Goal: Transaction & Acquisition: Purchase product/service

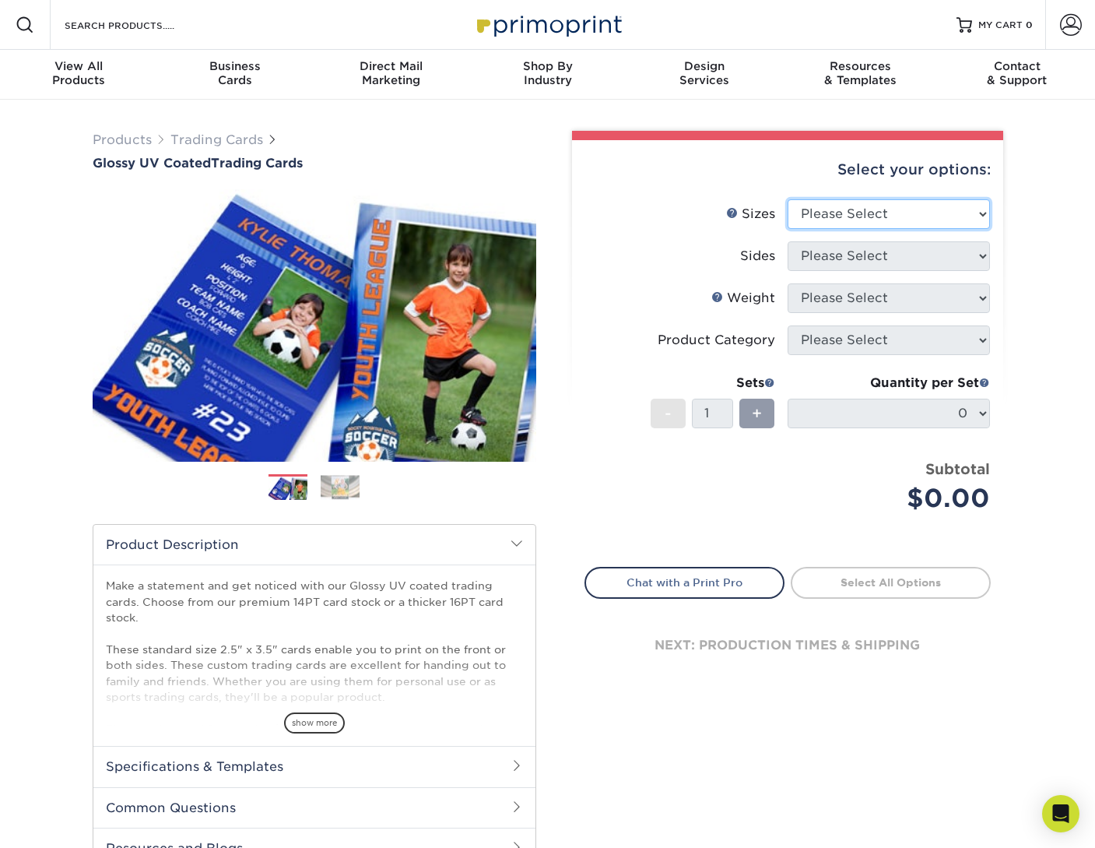
click at [850, 200] on select "Please Select 2.5" x 3.5"" at bounding box center [889, 214] width 202 height 30
select select "2.50x3.50"
click at [788, 199] on select "Please Select 2.5" x 3.5"" at bounding box center [889, 214] width 202 height 30
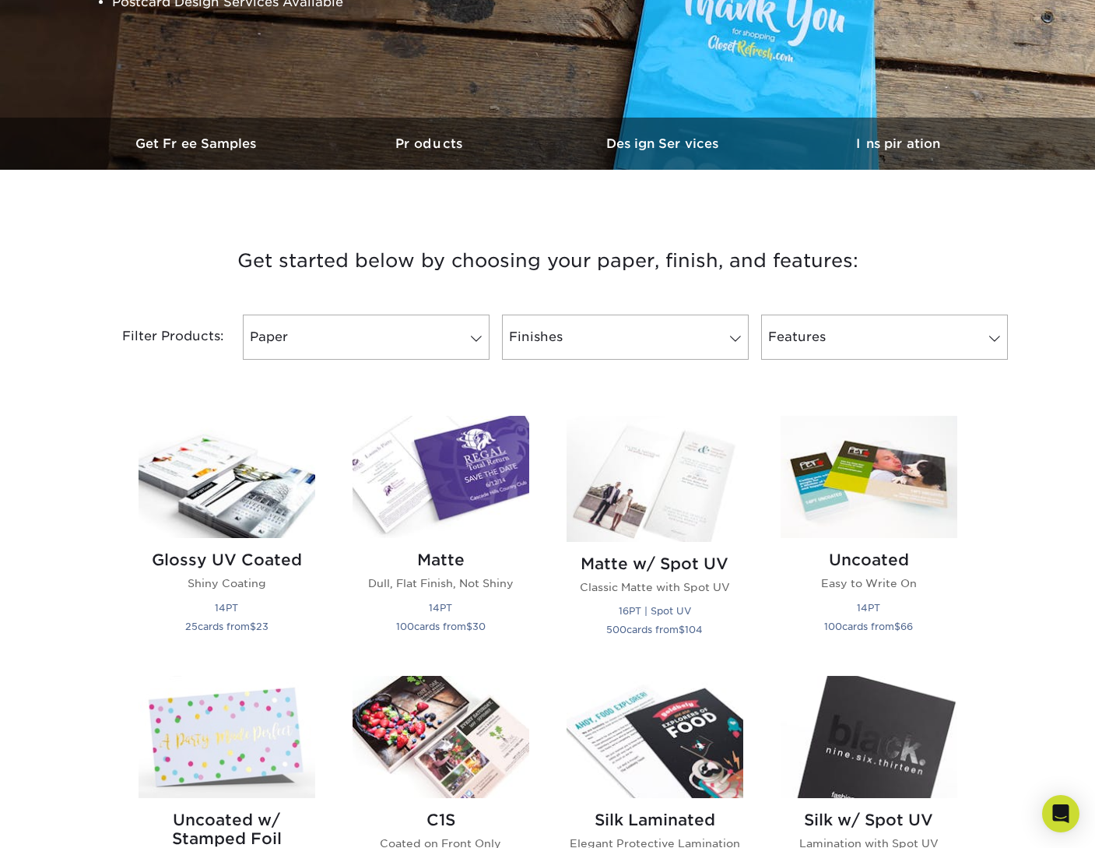
scroll to position [623, 0]
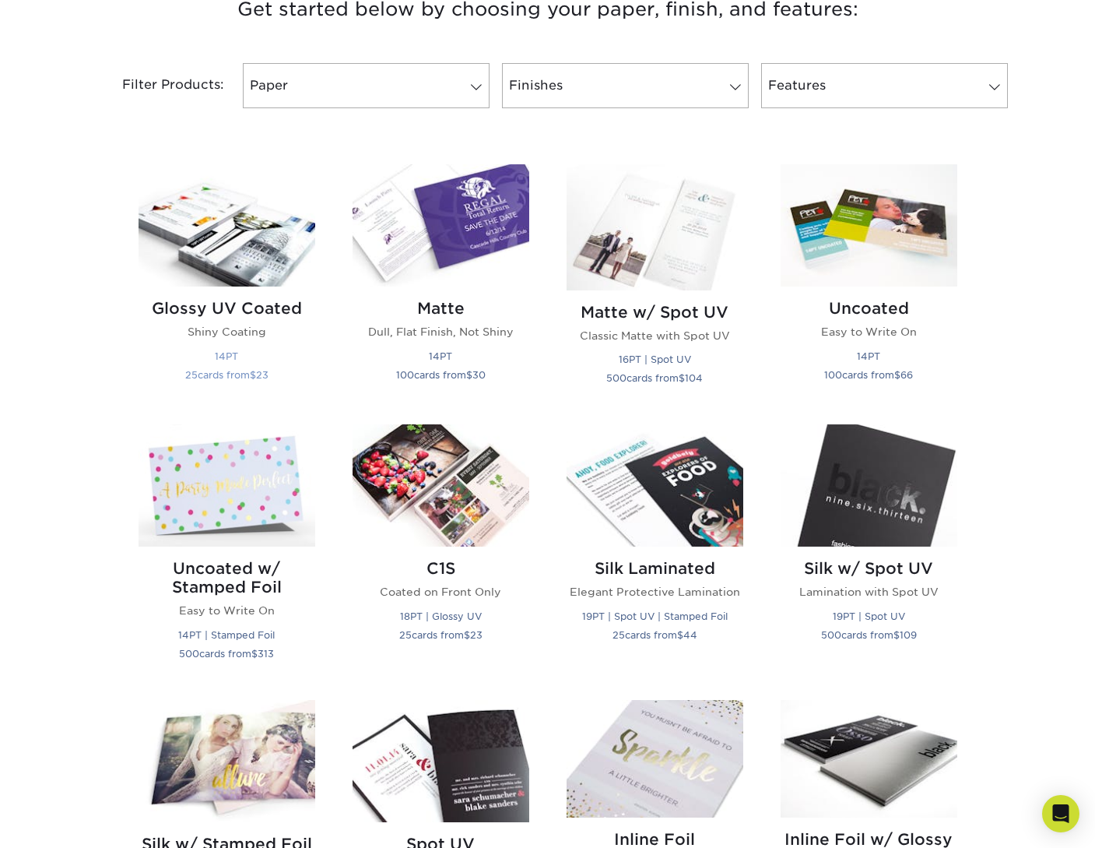
click at [251, 236] on img at bounding box center [227, 225] width 177 height 122
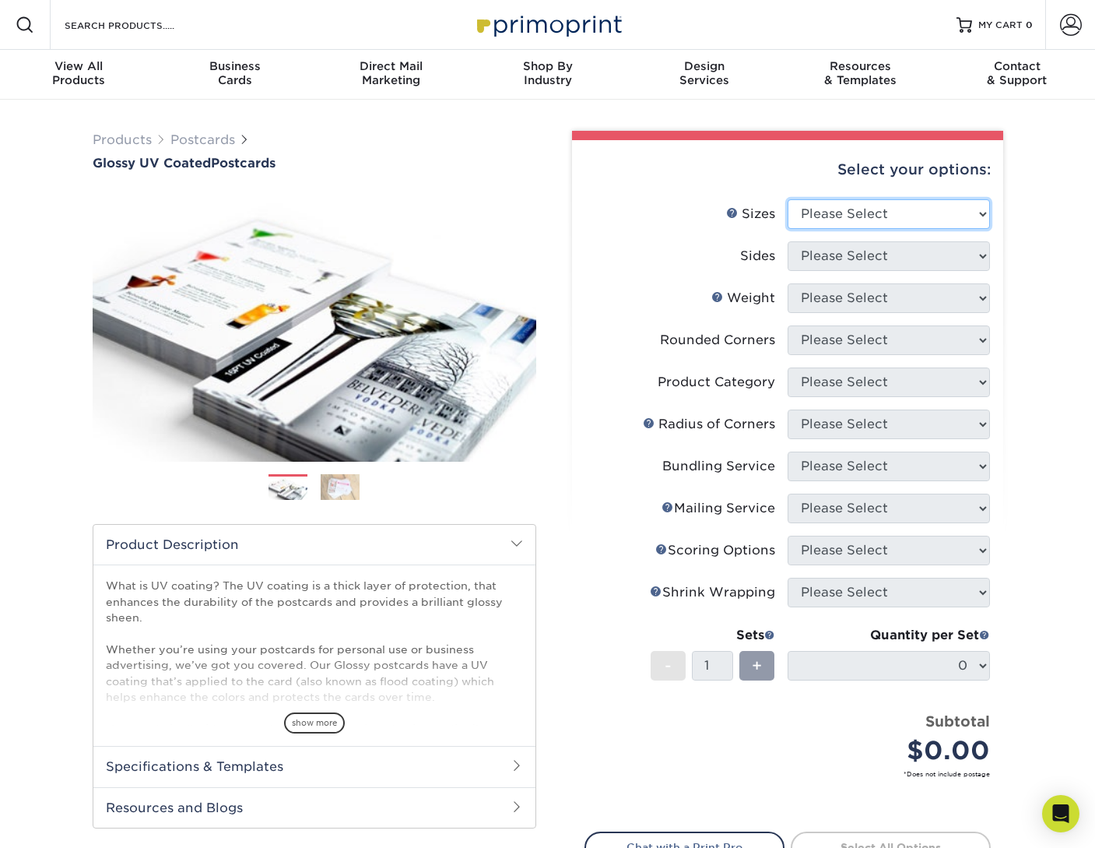
click at [886, 212] on select "Please Select 1.5" x 7" 2" x 4" 2" x 6" 2" x 7" 2" x 8" 2.12" x 5.5" 2.12" x 5.…" at bounding box center [889, 214] width 202 height 30
select select "5.00x7.00"
click at [788, 199] on select "Please Select 1.5" x 7" 2" x 4" 2" x 6" 2" x 7" 2" x 8" 2.12" x 5.5" 2.12" x 5.…" at bounding box center [889, 214] width 202 height 30
click at [883, 241] on select "Please Select Print Both Sides Print Front Only" at bounding box center [889, 256] width 202 height 30
select select "13abbda7-1d64-4f25-8bb2-c179b224825d"
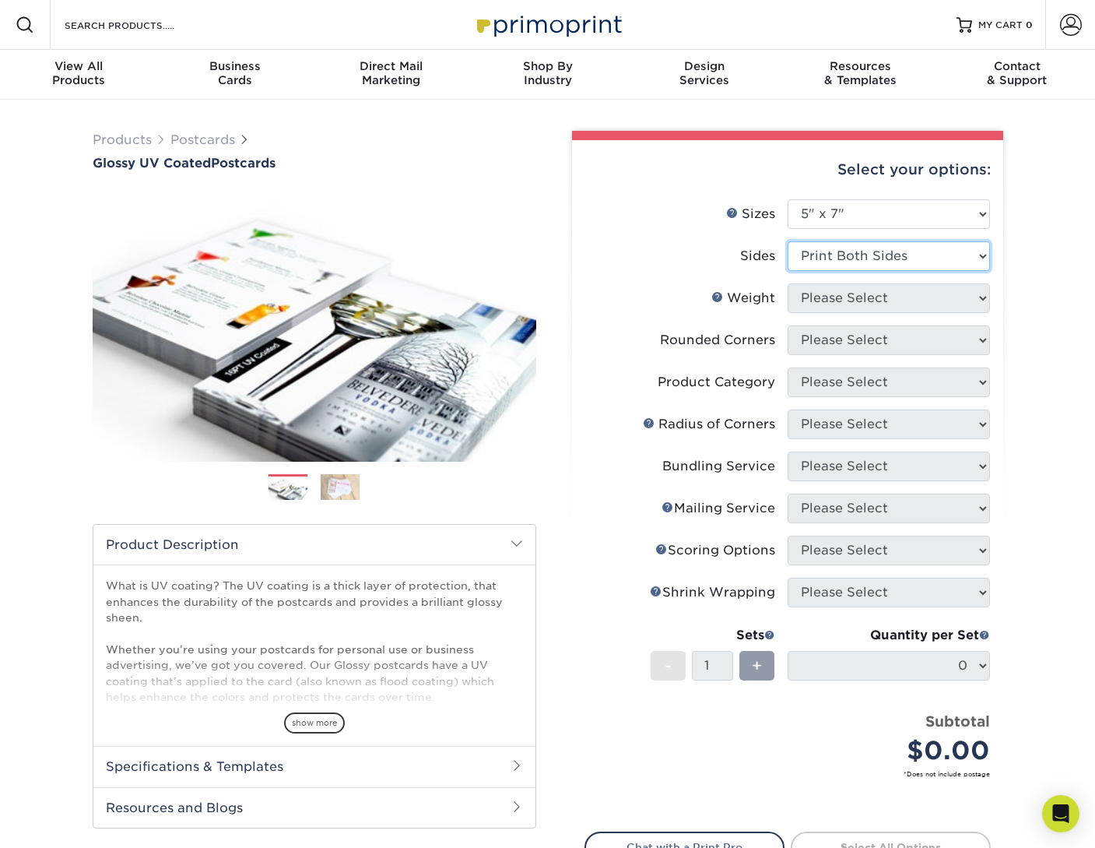
click at [788, 241] on select "Please Select Print Both Sides Print Front Only" at bounding box center [889, 256] width 202 height 30
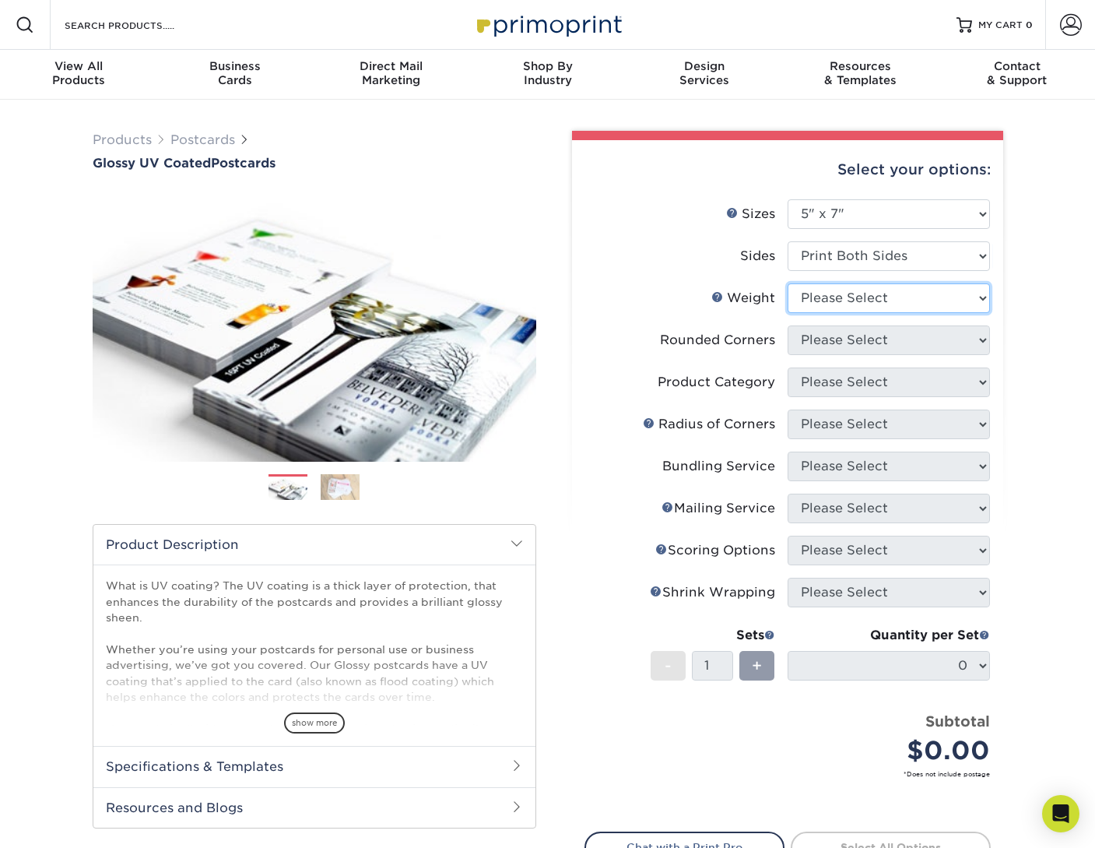
click at [876, 304] on select "Please Select 16PT 14PT 18PT C1S" at bounding box center [889, 298] width 202 height 30
select select "18PTC1S"
click at [788, 283] on select "Please Select 16PT 14PT 18PT C1S" at bounding box center [889, 298] width 202 height 30
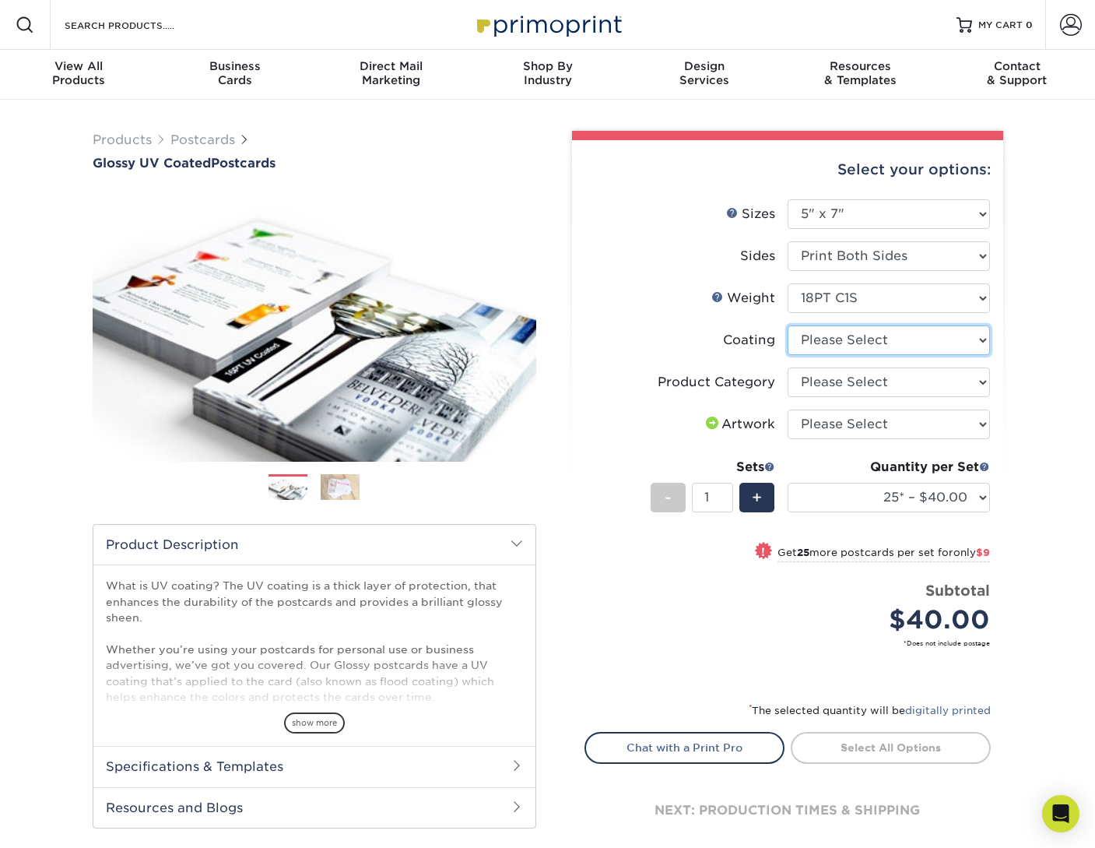
click at [855, 336] on select at bounding box center [889, 340] width 202 height 30
select select "1e8116af-acfc-44b1-83dc-8181aa338834"
click at [788, 325] on select at bounding box center [889, 340] width 202 height 30
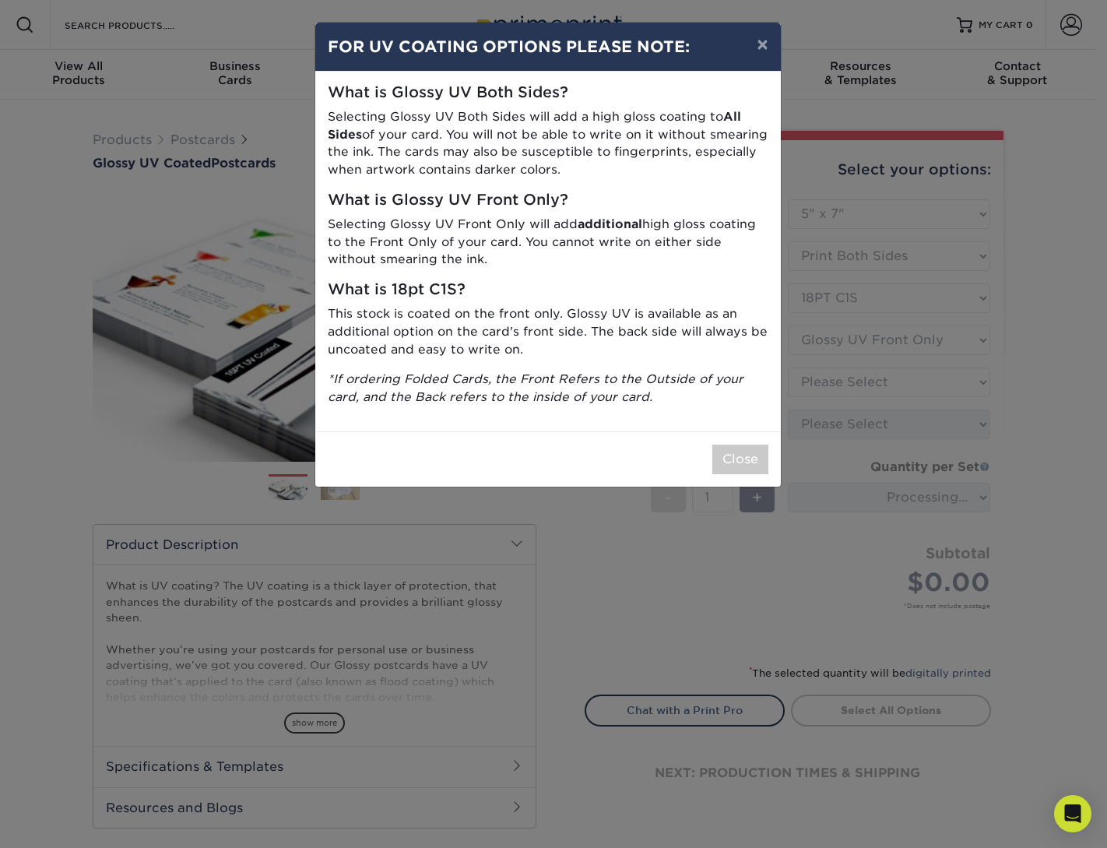
click at [830, 400] on div "× FOR UV COATING OPTIONS PLEASE NOTE: What is Glossy UV Both Sides? Selecting G…" at bounding box center [553, 424] width 1107 height 848
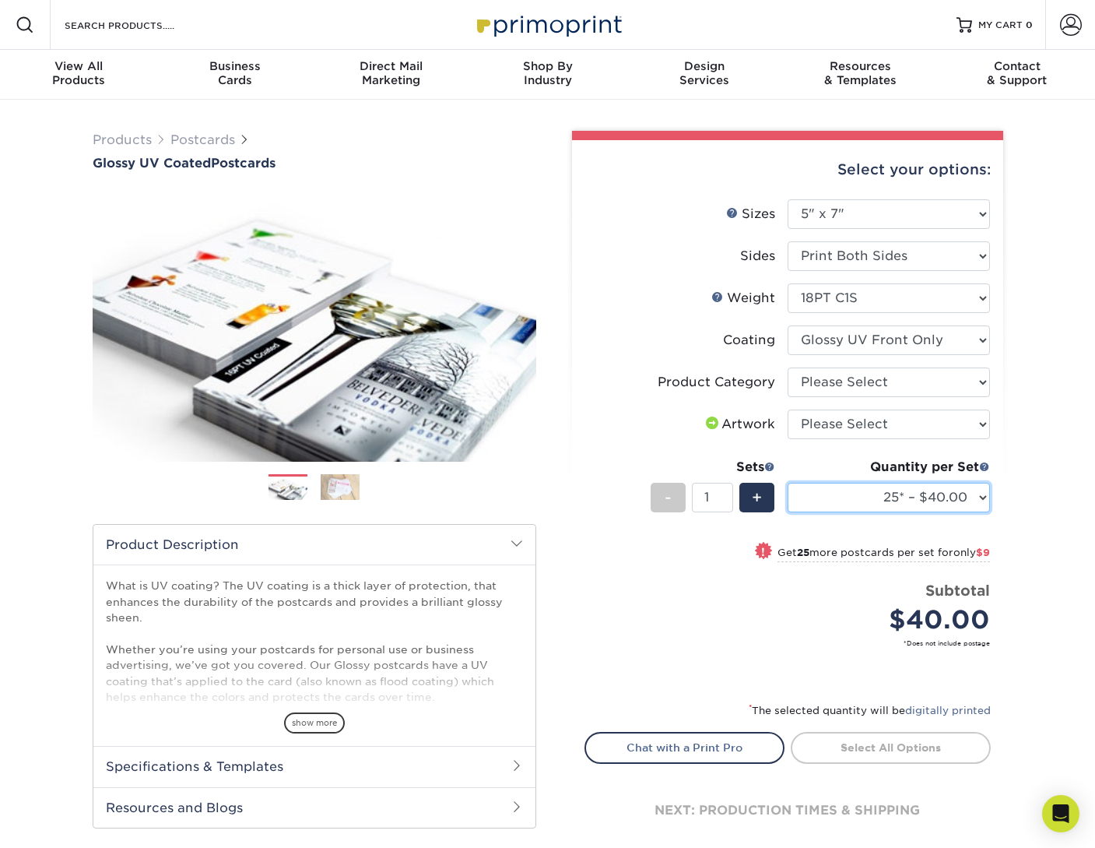
click at [890, 493] on select "25* – $40.00 50* – $49.00 75* – $61.00 100* – $66.00 250* – $120.00 500 – $164.…" at bounding box center [889, 498] width 202 height 30
click at [1036, 427] on div "Products Postcards Glossy UV Coated Postcards Previous Next show more 25" at bounding box center [547, 506] width 1095 height 813
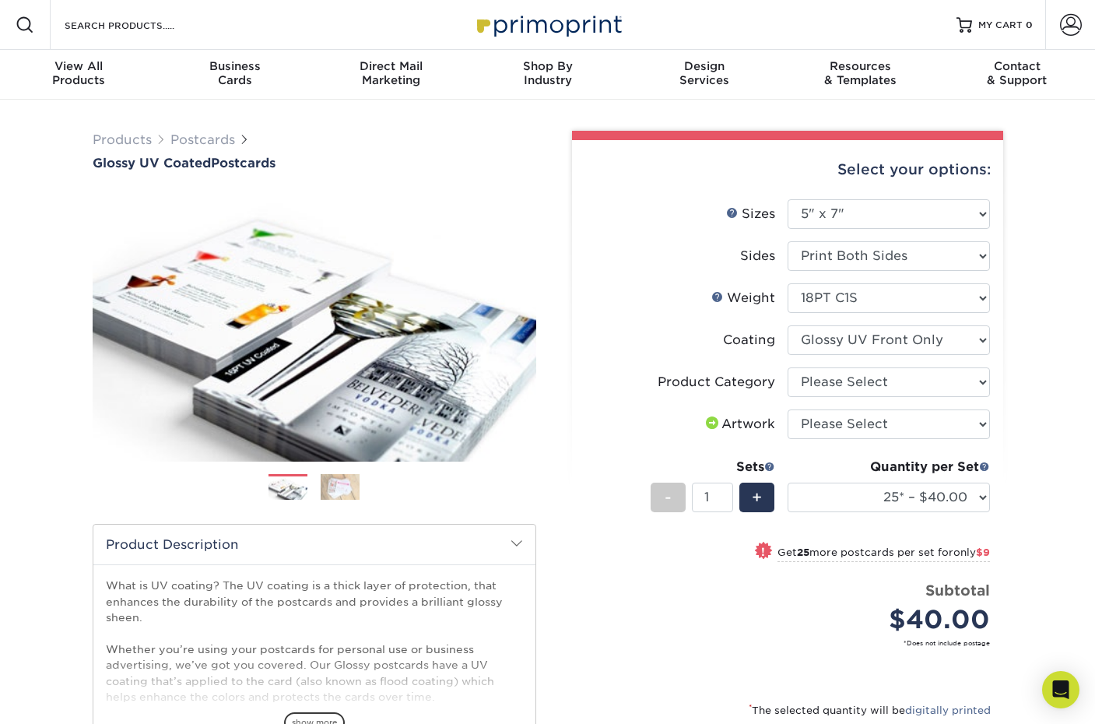
click at [53, 292] on div "Products Postcards Glossy UV Coated Postcards Previous Next show more 25" at bounding box center [547, 506] width 1095 height 813
